Goal: Task Accomplishment & Management: Manage account settings

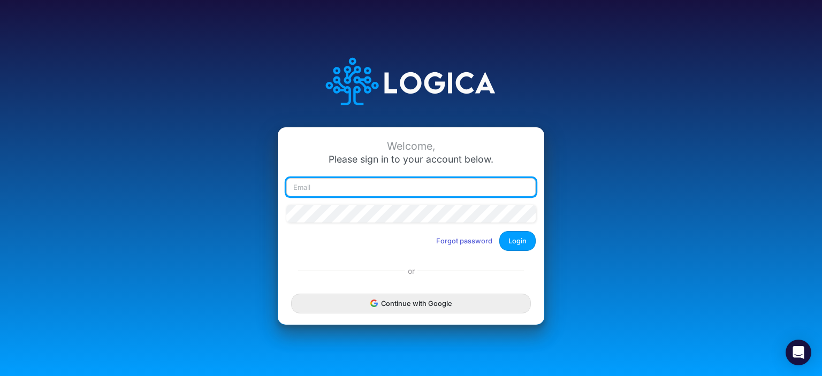
click at [377, 183] on input "email" at bounding box center [410, 187] width 249 height 18
type input "[EMAIL_ADDRESS][DOMAIN_NAME]"
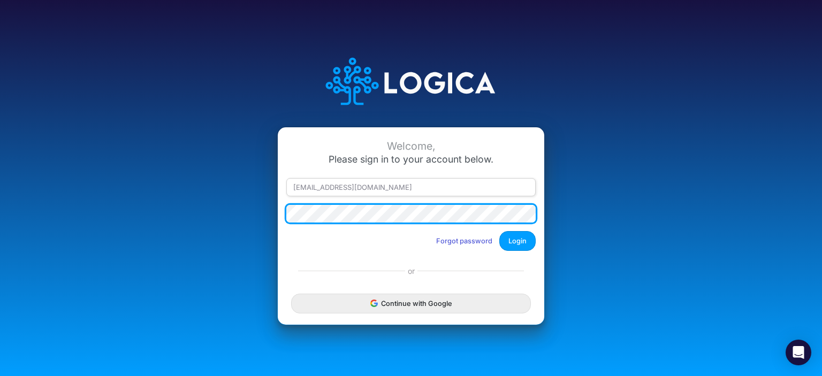
click at [499, 231] on button "Login" at bounding box center [517, 241] width 36 height 20
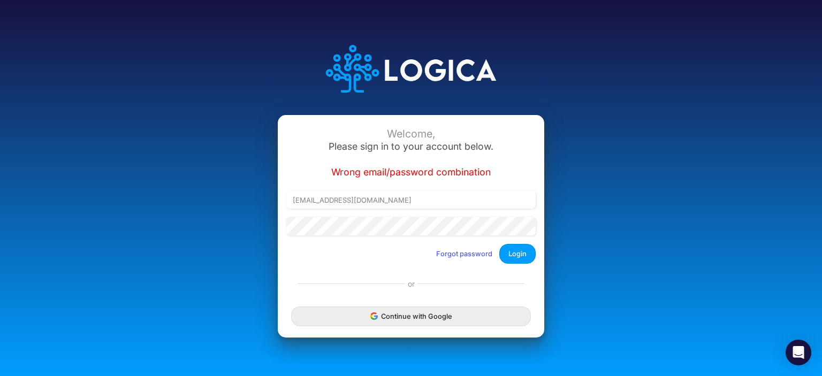
click at [729, 166] on div "Welcome, Please sign in to your account below. Wrong email/password combination…" at bounding box center [411, 188] width 822 height 376
click at [466, 258] on button "Forgot password" at bounding box center [464, 254] width 70 height 18
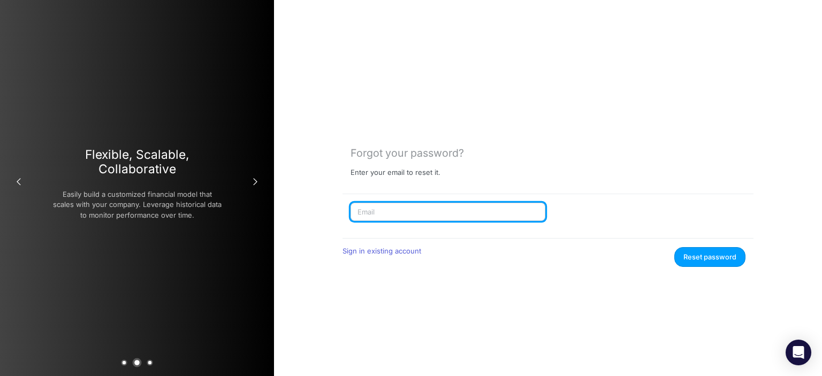
click at [405, 211] on input "text" at bounding box center [447, 212] width 195 height 18
type input "[EMAIL_ADDRESS][DOMAIN_NAME]"
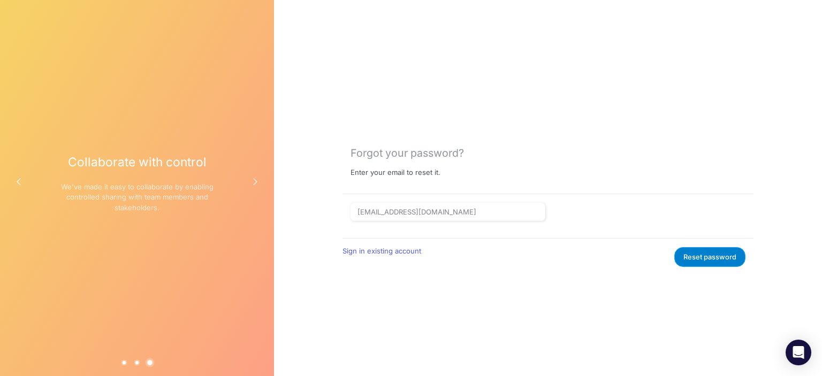
click at [694, 255] on button "Reset password" at bounding box center [709, 257] width 71 height 20
